Goal: Task Accomplishment & Management: Manage account settings

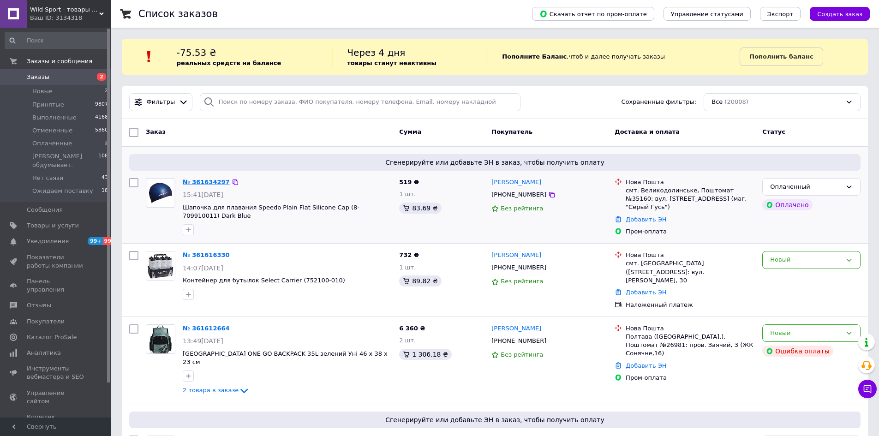
click at [204, 179] on link "№ 361634297" at bounding box center [206, 182] width 47 height 7
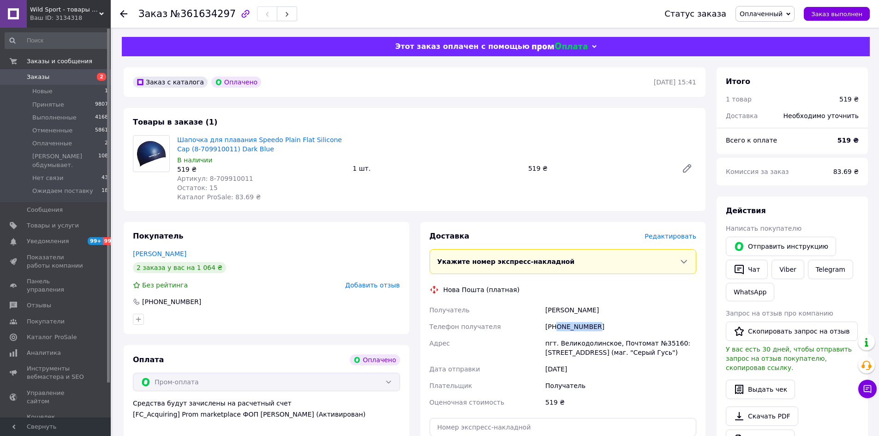
drag, startPoint x: 605, startPoint y: 329, endPoint x: 555, endPoint y: 331, distance: 49.4
click at [555, 331] on div "[PHONE_NUMBER]" at bounding box center [621, 326] width 155 height 17
copy div "0674253002"
drag, startPoint x: 249, startPoint y: 153, endPoint x: 178, endPoint y: 139, distance: 72.3
click at [178, 139] on span "Шапочка для плавания Speedo Plain Flat Silicone Cap (8-709910011) Dark Blue" at bounding box center [261, 144] width 168 height 18
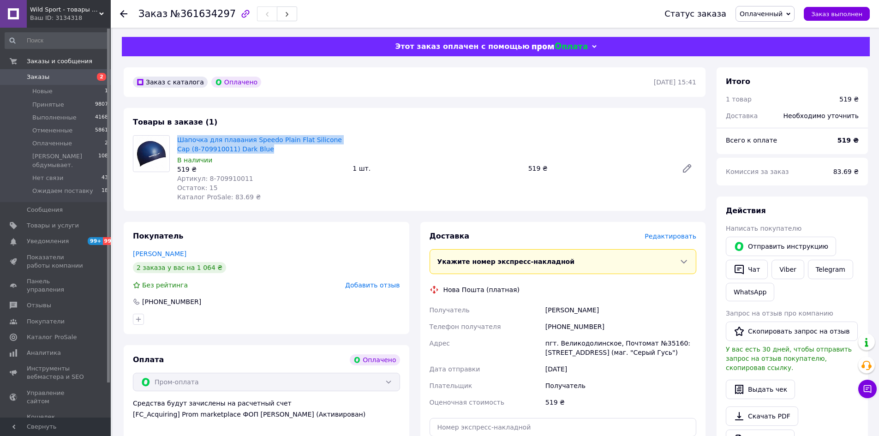
copy link "Шапочка для плавания Speedo Plain Flat Silicone Cap (8-709910011) Dark Blue"
click at [791, 15] on icon at bounding box center [788, 14] width 4 height 4
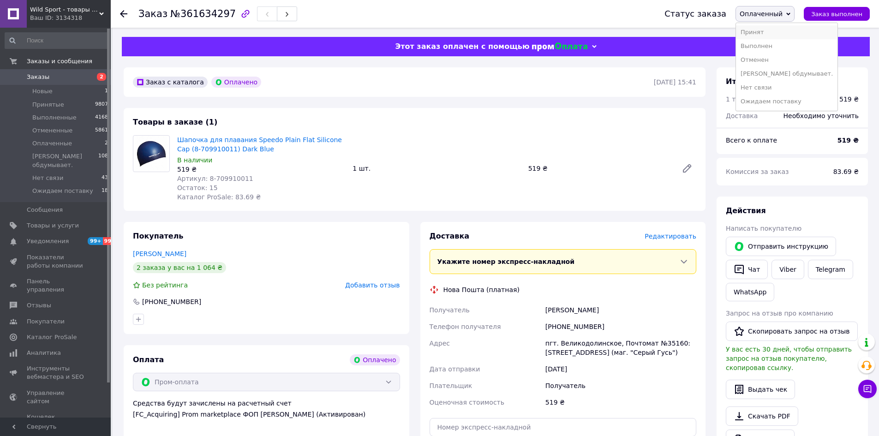
drag, startPoint x: 780, startPoint y: 33, endPoint x: 739, endPoint y: 63, distance: 50.9
click at [779, 33] on li "Принят" at bounding box center [787, 32] width 102 height 14
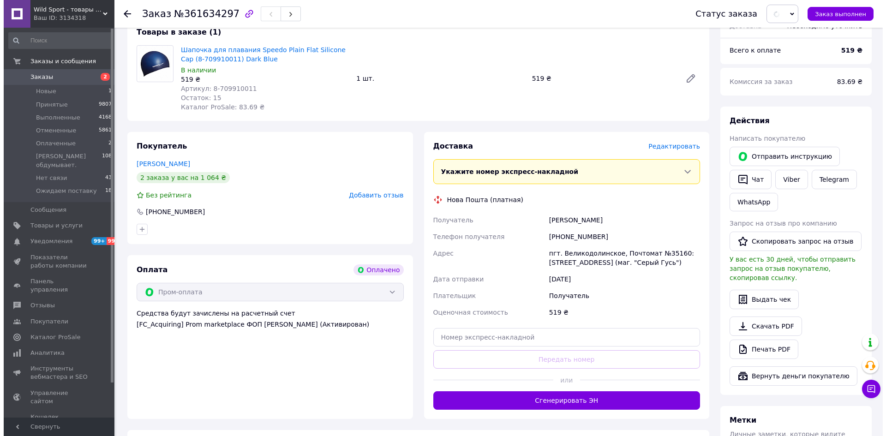
scroll to position [92, 0]
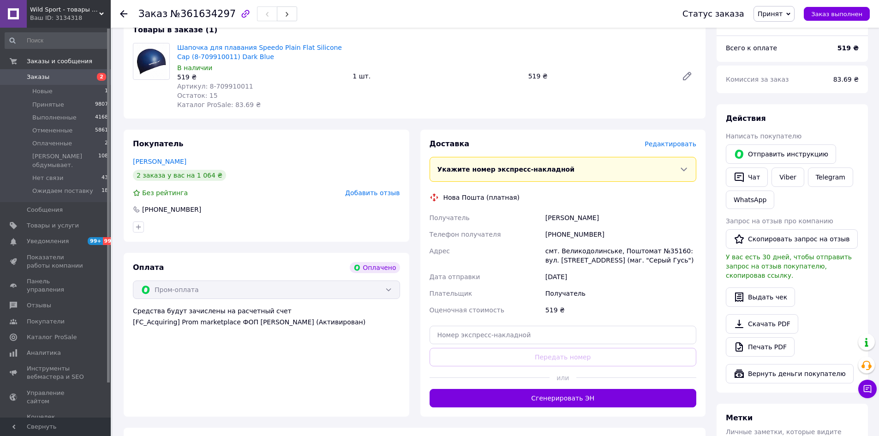
click at [673, 146] on span "Редактировать" at bounding box center [671, 143] width 52 height 7
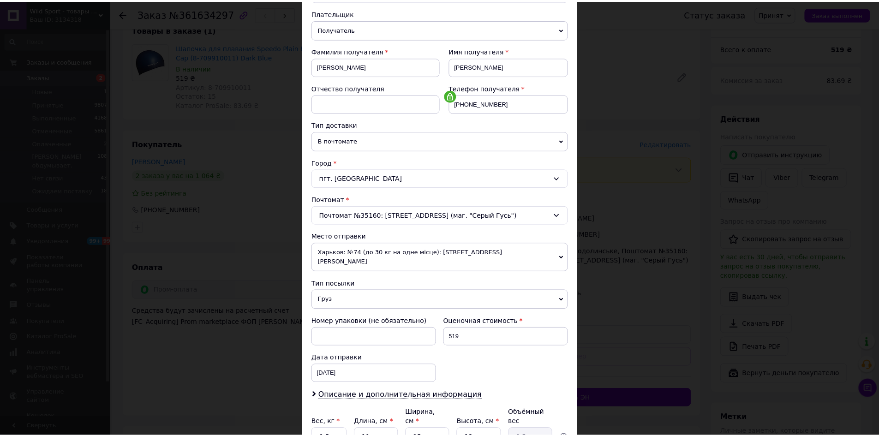
scroll to position [177, 0]
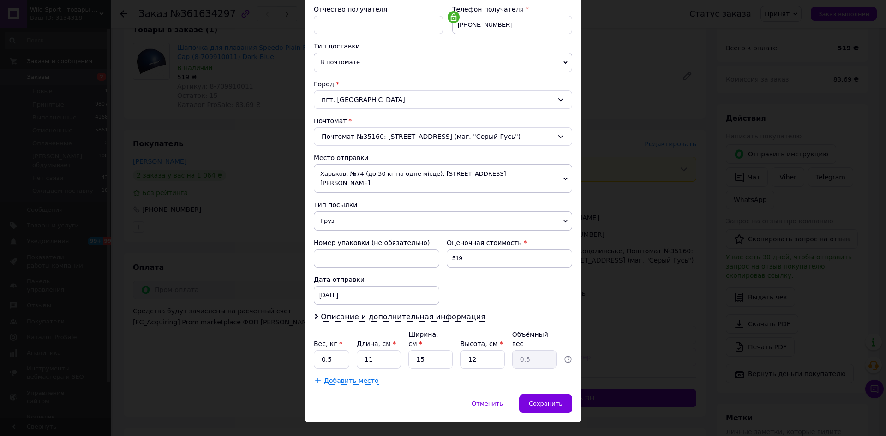
click at [389, 173] on span "Харьков: №74 (до 30 кг на одне місце): [STREET_ADDRESS][PERSON_NAME]" at bounding box center [443, 178] width 258 height 29
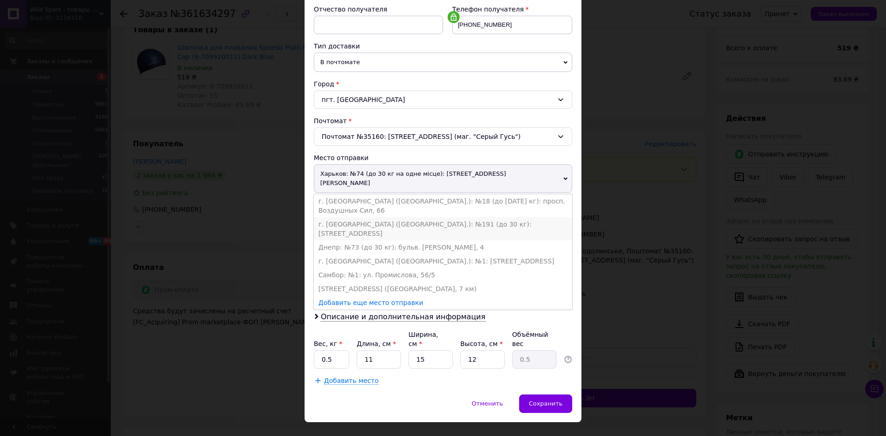
click at [413, 217] on li "г. [GEOGRAPHIC_DATA] ([GEOGRAPHIC_DATA].): №191 (до 30 кг): [STREET_ADDRESS]" at bounding box center [443, 228] width 258 height 23
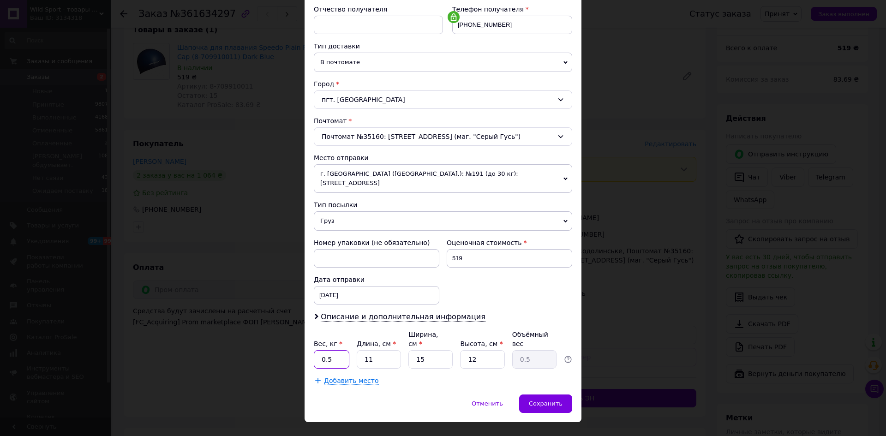
click at [341, 350] on input "0.5" at bounding box center [332, 359] width 36 height 18
type input "1"
type input "0.1"
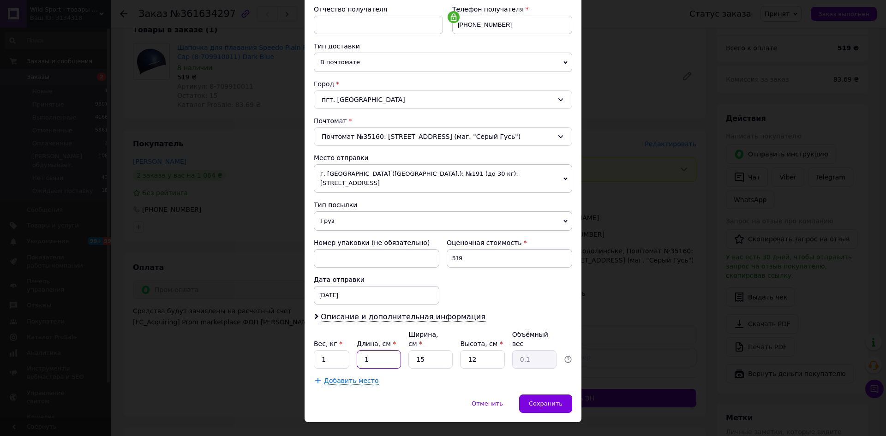
type input "15"
type input "0.68"
type input "15"
type input "1"
type input "0.1"
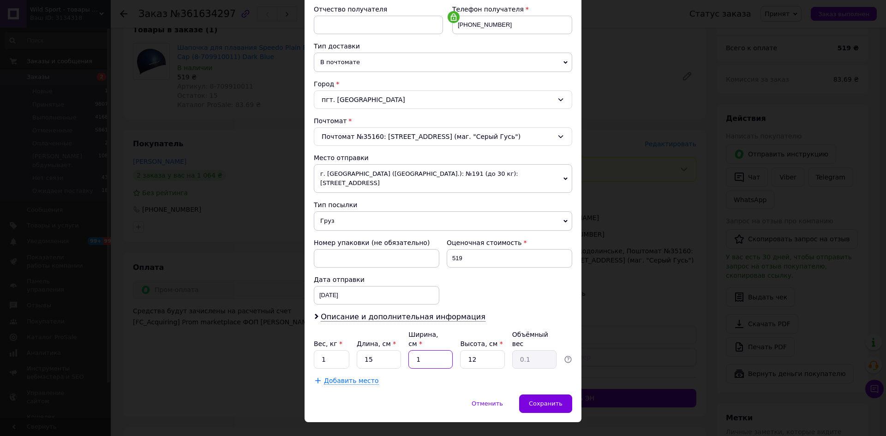
type input "10"
type input "0.45"
type input "10"
type input "3"
type input "0.11"
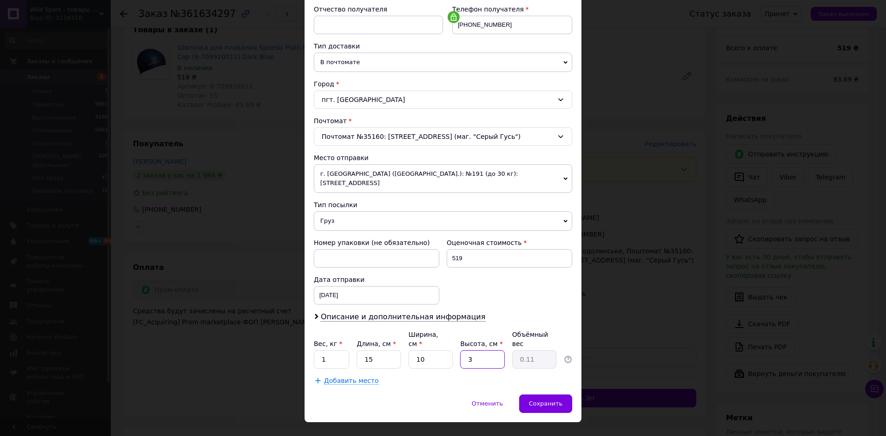
type input "3"
click at [500, 269] on div "Номер упаковки (не обязательно) Оценочная стоимость 519 Дата отправки 12.09.202…" at bounding box center [443, 271] width 266 height 74
click at [557, 395] on div "Сохранить" at bounding box center [545, 404] width 53 height 18
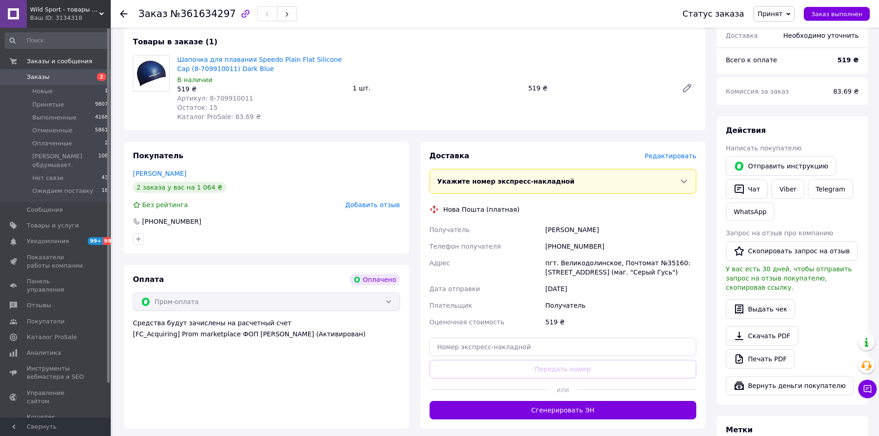
scroll to position [219, 0]
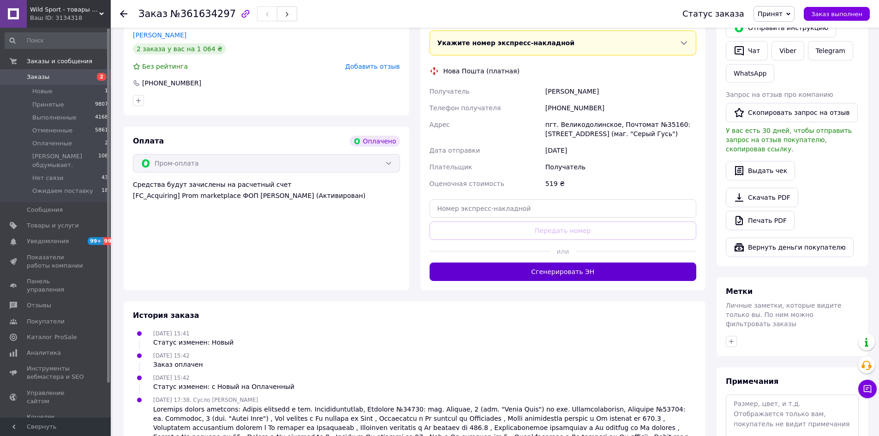
click at [564, 278] on button "Сгенерировать ЭН" at bounding box center [563, 272] width 267 height 18
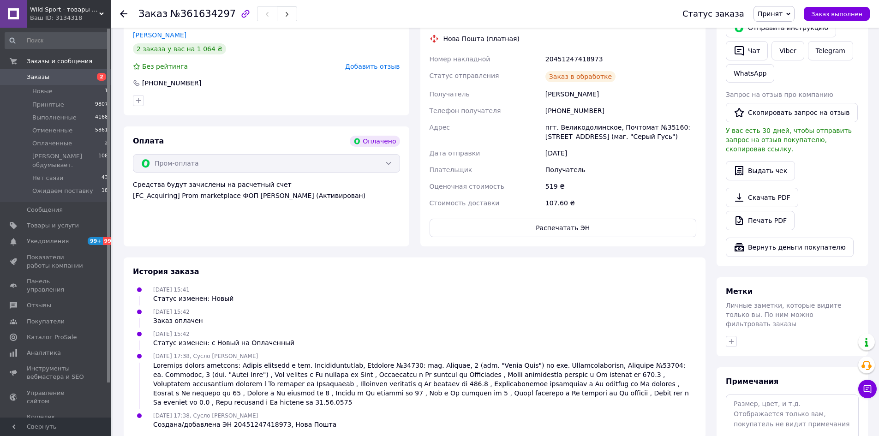
click at [574, 60] on div "20451247418973" at bounding box center [621, 59] width 155 height 17
copy div "20451247418973"
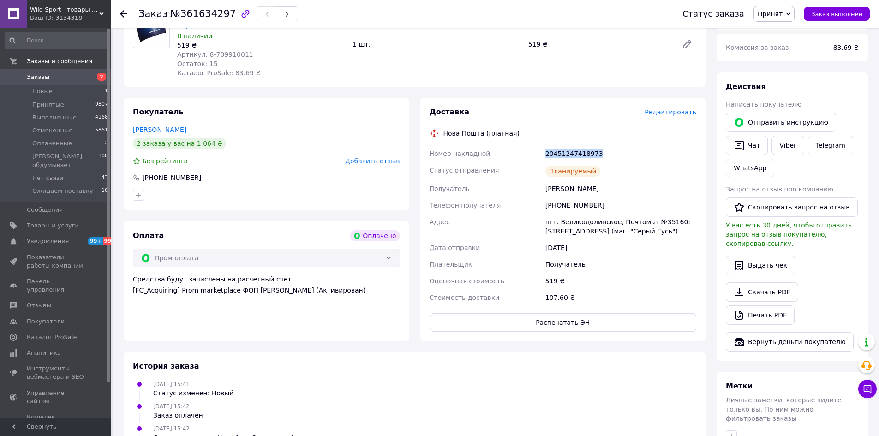
scroll to position [34, 0]
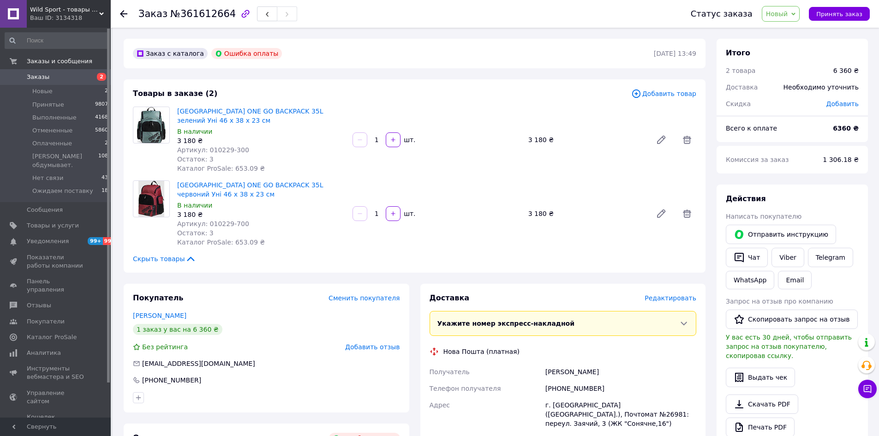
click at [781, 20] on span "Новый" at bounding box center [781, 14] width 38 height 16
click at [787, 57] on li "Отменен" at bounding box center [813, 60] width 102 height 14
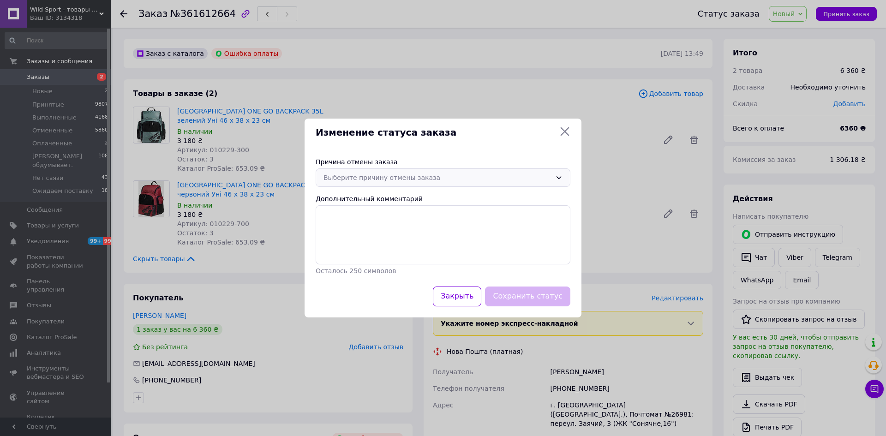
click at [434, 179] on div "Выберите причину отмены заказа" at bounding box center [438, 178] width 228 height 10
click at [376, 233] on li "Оплата не поступила" at bounding box center [443, 233] width 254 height 18
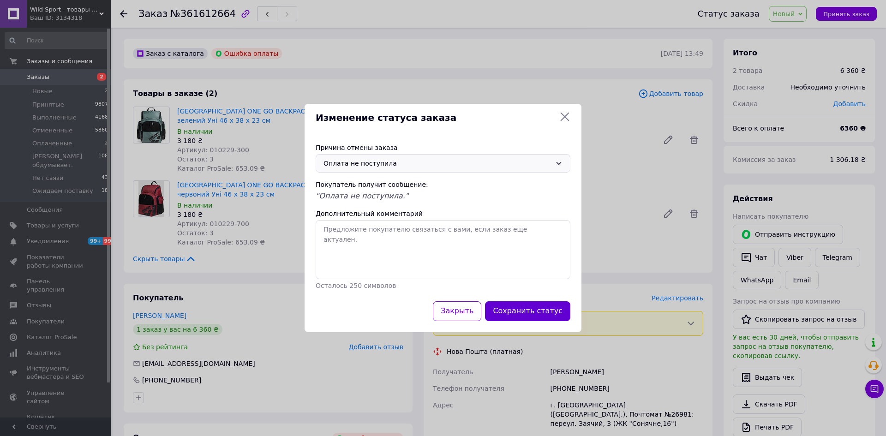
click at [518, 307] on button "Сохранить статус" at bounding box center [527, 311] width 85 height 20
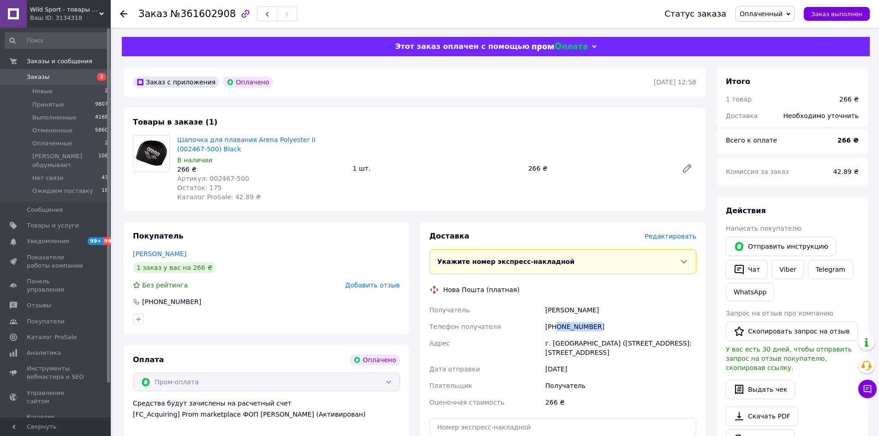
drag, startPoint x: 602, startPoint y: 310, endPoint x: 544, endPoint y: 309, distance: 58.2
click at [544, 309] on div "[PERSON_NAME]" at bounding box center [621, 310] width 155 height 17
copy div "[PERSON_NAME]"
drag, startPoint x: 600, startPoint y: 329, endPoint x: 546, endPoint y: 331, distance: 54.5
click at [546, 331] on div "[PHONE_NUMBER]" at bounding box center [621, 326] width 155 height 17
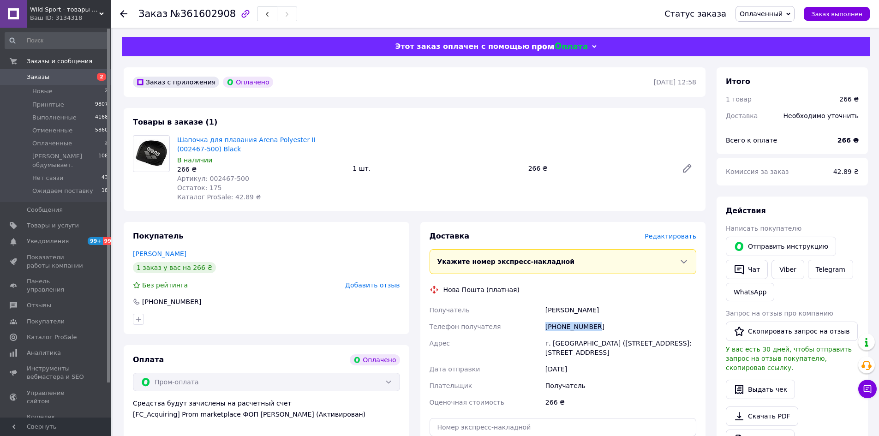
copy div "[PHONE_NUMBER]"
drag, startPoint x: 611, startPoint y: 354, endPoint x: 546, endPoint y: 343, distance: 65.5
click at [546, 343] on div "г. [GEOGRAPHIC_DATA] ([STREET_ADDRESS]: [STREET_ADDRESS]" at bounding box center [621, 348] width 155 height 26
copy div "г. [GEOGRAPHIC_DATA] ([STREET_ADDRESS]: [STREET_ADDRESS]"
click at [199, 17] on span "№361602908" at bounding box center [203, 13] width 66 height 11
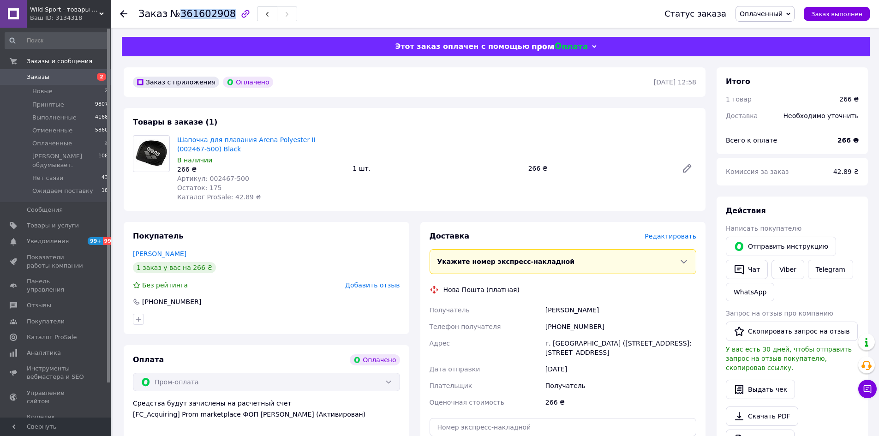
click at [199, 17] on span "№361602908" at bounding box center [203, 13] width 66 height 11
copy span "361602908"
drag, startPoint x: 197, startPoint y: 148, endPoint x: 177, endPoint y: 140, distance: 21.6
click at [177, 140] on div "Шапочка для плавания Arena Polyester II (002467-500) Black В наличии 266 ₴ Арти…" at bounding box center [261, 168] width 175 height 70
copy link "Шапочка для плавания Arena Polyester II (002467-500) Black"
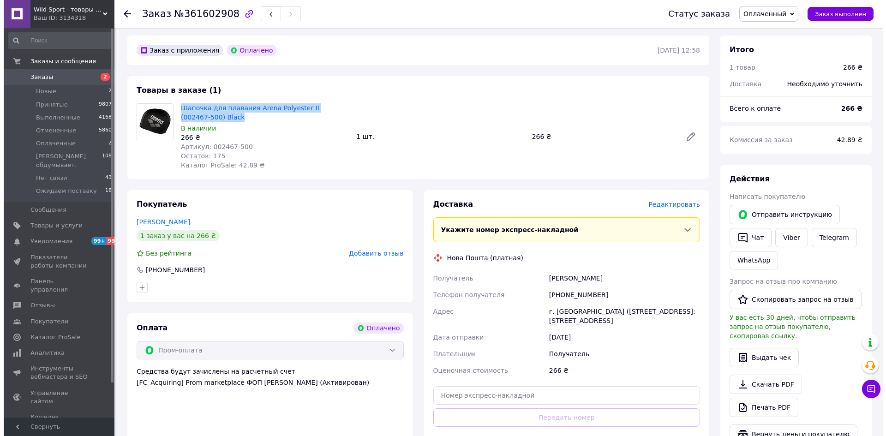
scroll to position [92, 0]
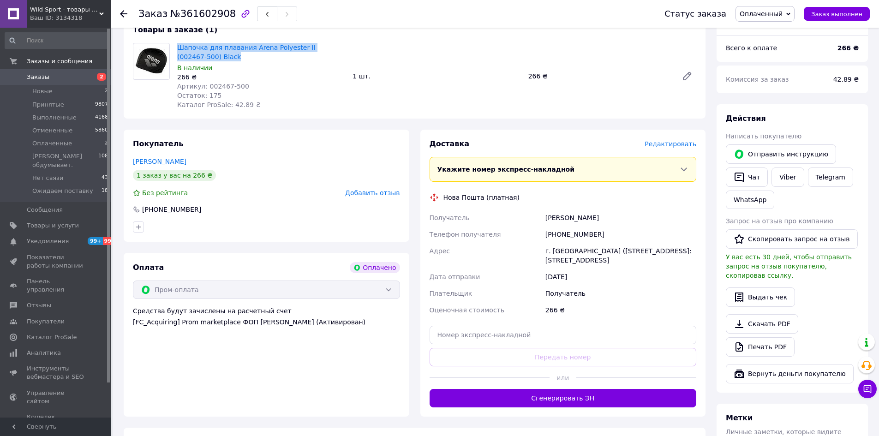
click at [666, 140] on span "Редактировать" at bounding box center [671, 143] width 52 height 7
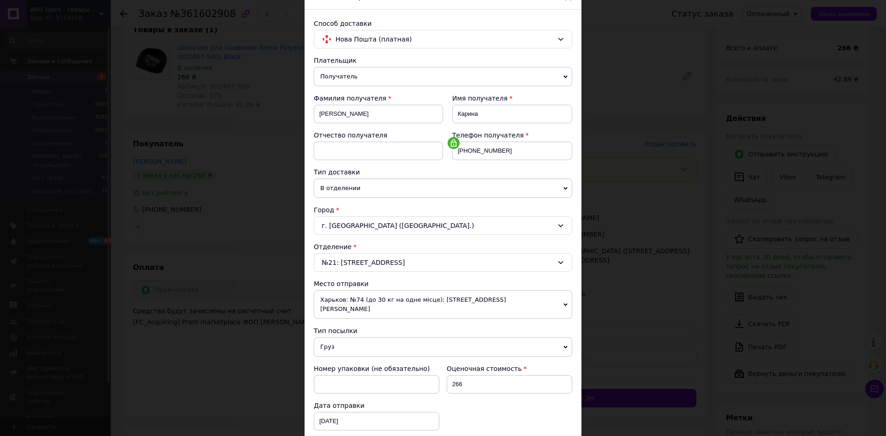
scroll to position [138, 0]
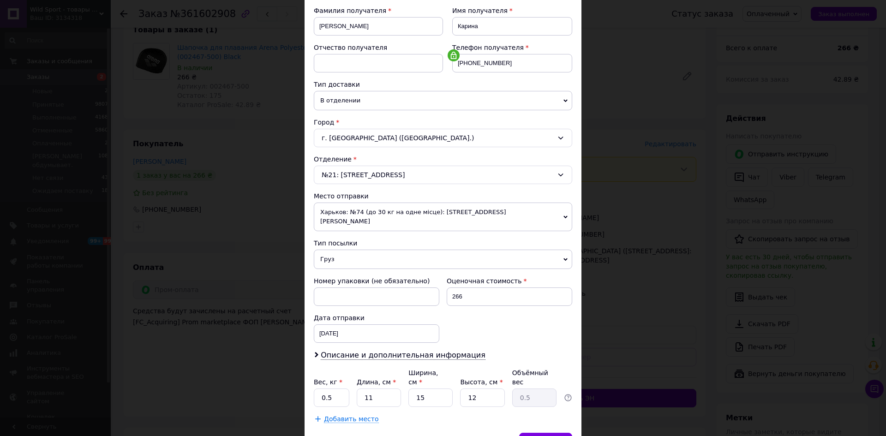
click at [387, 205] on span "Харьков: №74 (до 30 кг на одне місце): [STREET_ADDRESS][PERSON_NAME]" at bounding box center [443, 217] width 258 height 29
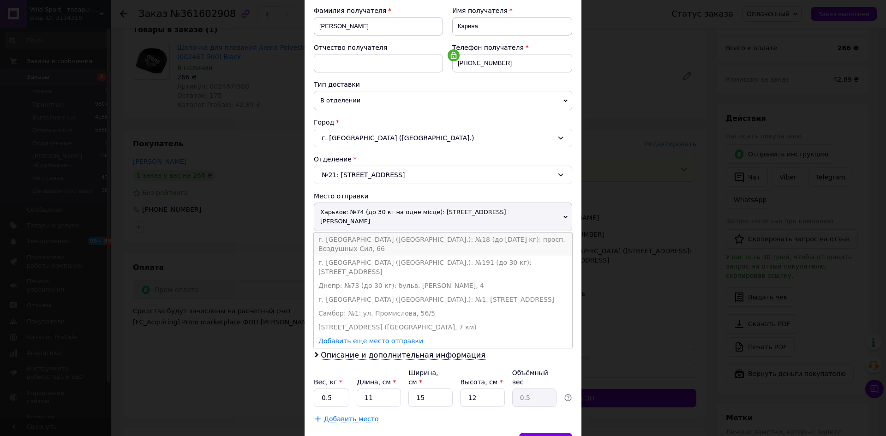
click at [389, 233] on li "г. [GEOGRAPHIC_DATA] ([GEOGRAPHIC_DATA].): №18 (до [DATE] кг): просп. Воздушных…" at bounding box center [443, 244] width 258 height 23
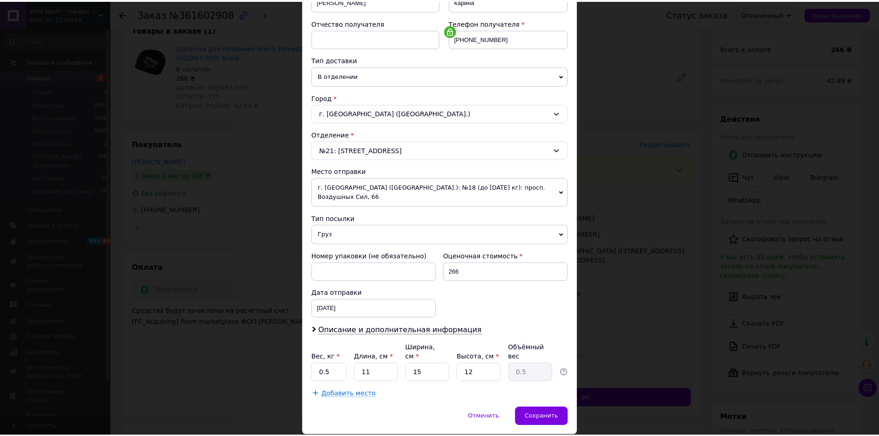
scroll to position [177, 0]
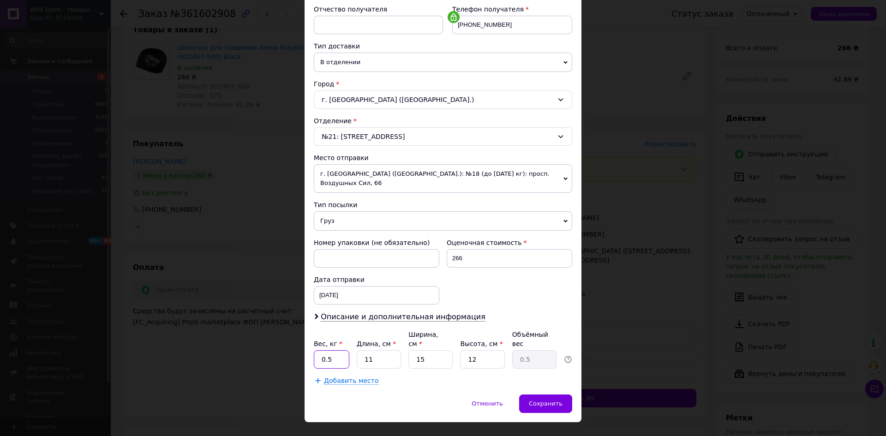
click at [330, 350] on input "0.5" at bounding box center [332, 359] width 36 height 18
click at [371, 350] on input "11" at bounding box center [379, 359] width 44 height 18
type input "2"
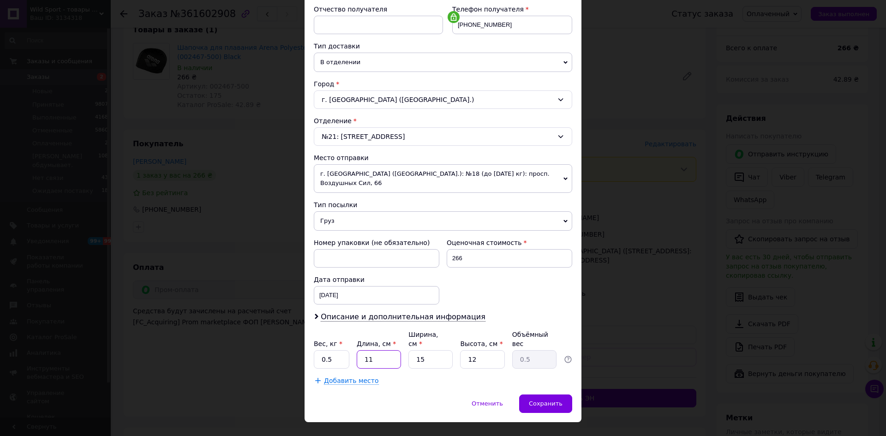
type input "0.1"
type input "20"
type input "0.9"
type input "20"
type input "1"
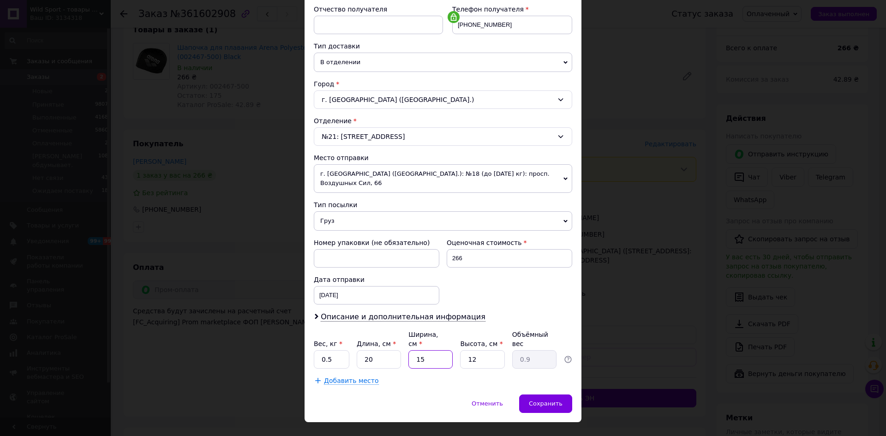
type input "0.1"
type input "10"
type input "0.6"
type input "10"
type input "4"
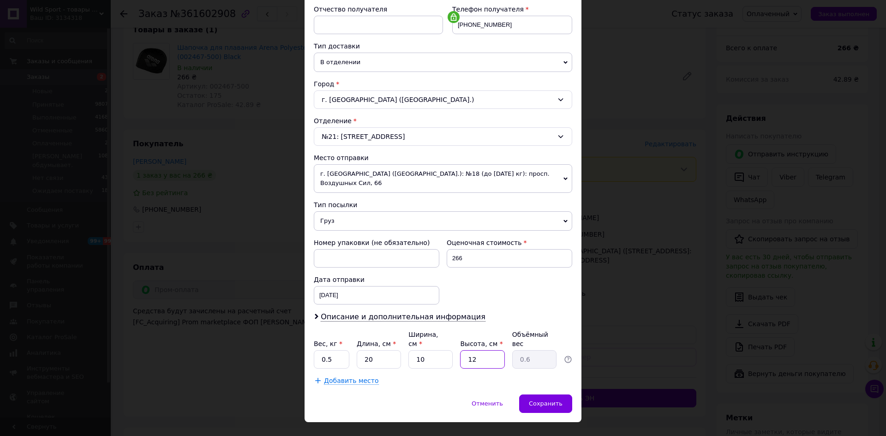
type input "0.2"
type input "4"
click at [521, 289] on div "Номер упаковки (не обязательно) Оценочная стоимость 266 Дата отправки [DATE] < …" at bounding box center [443, 271] width 266 height 74
click at [537, 400] on span "Сохранить" at bounding box center [546, 403] width 34 height 7
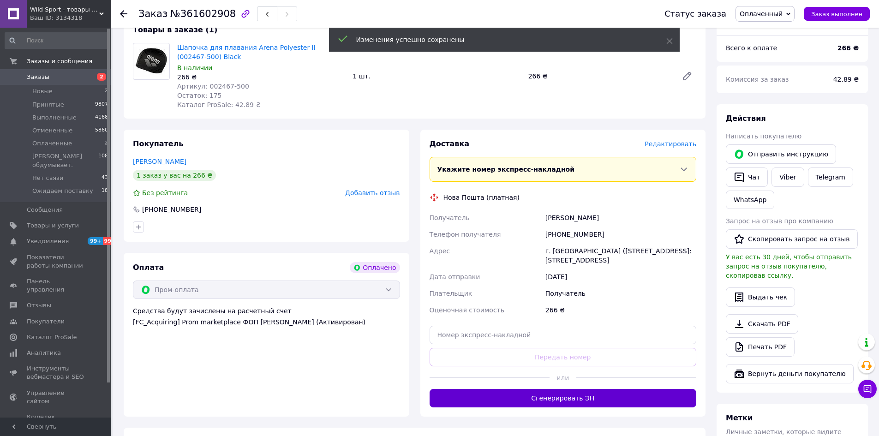
click at [566, 403] on button "Сгенерировать ЭН" at bounding box center [563, 398] width 267 height 18
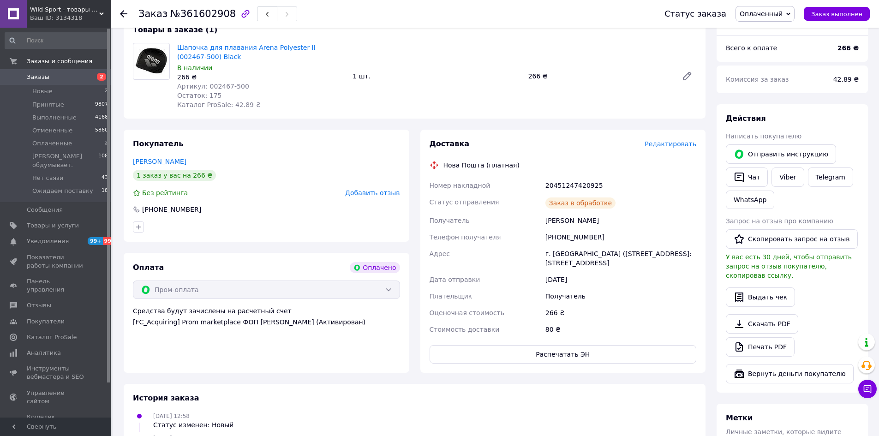
click at [562, 185] on div "20451247420925" at bounding box center [621, 185] width 155 height 17
drag, startPoint x: 562, startPoint y: 185, endPoint x: 551, endPoint y: 228, distance: 44.9
click at [562, 186] on div "20451247420925" at bounding box center [621, 185] width 155 height 17
copy div "20451247420925"
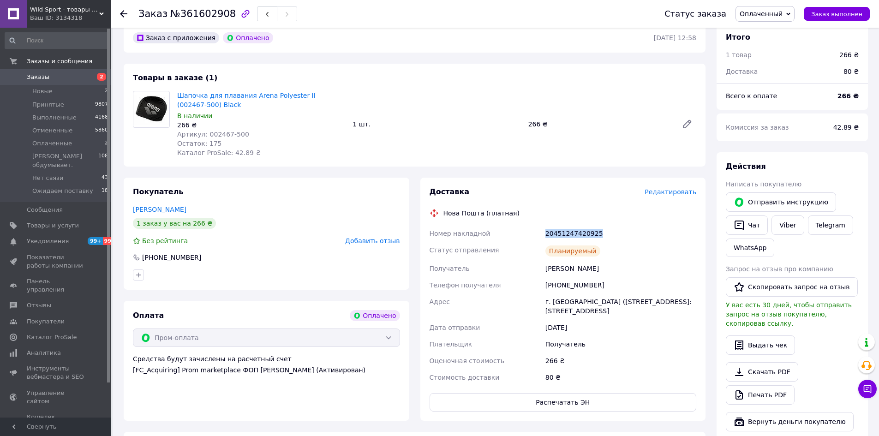
scroll to position [0, 0]
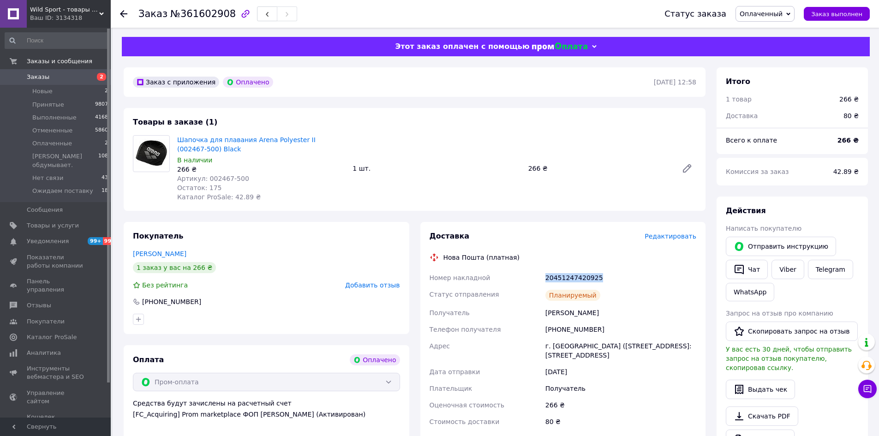
click at [792, 12] on span "Оплаченный" at bounding box center [765, 14] width 59 height 16
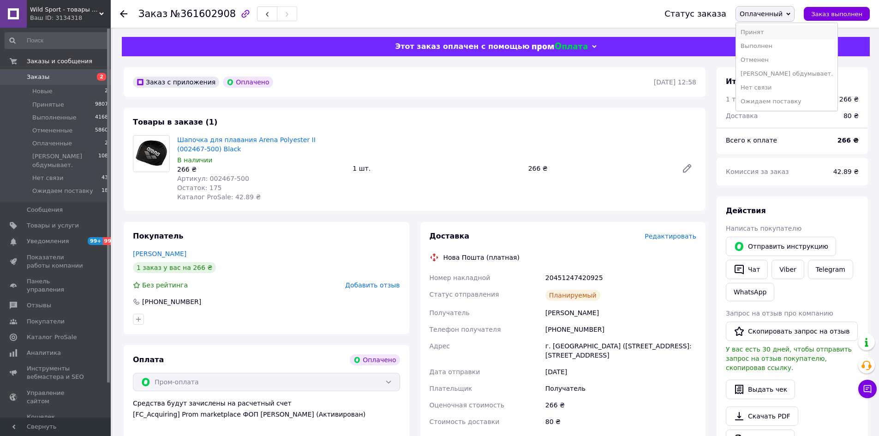
click at [771, 34] on li "Принят" at bounding box center [787, 32] width 102 height 14
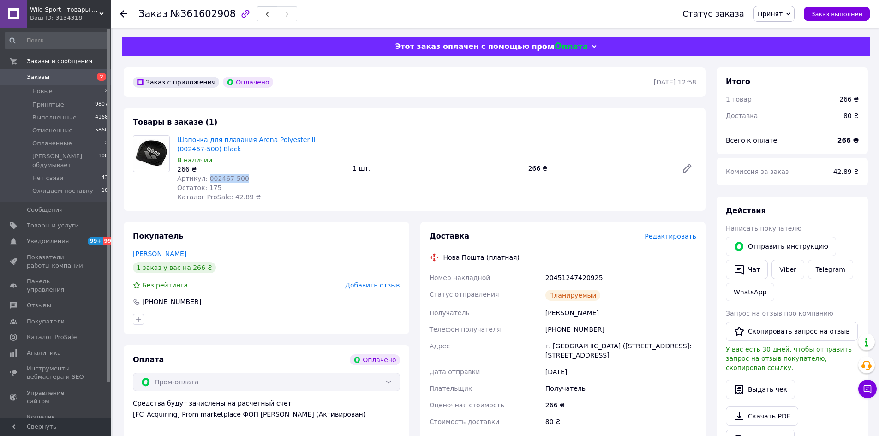
drag, startPoint x: 240, startPoint y: 176, endPoint x: 205, endPoint y: 177, distance: 34.6
click at [205, 177] on div "Артикул: 002467-500" at bounding box center [261, 178] width 168 height 9
copy span "002467-500"
click at [254, 182] on div "Артикул: 002467-500" at bounding box center [261, 178] width 168 height 9
drag, startPoint x: 245, startPoint y: 178, endPoint x: 205, endPoint y: 182, distance: 39.9
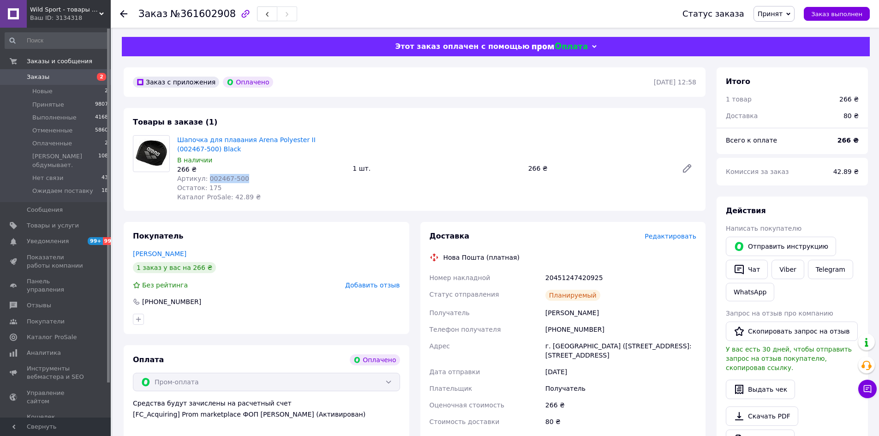
click at [205, 182] on div "Артикул: 002467-500" at bounding box center [261, 178] width 168 height 9
copy span "002467-500"
